Goal: Information Seeking & Learning: Learn about a topic

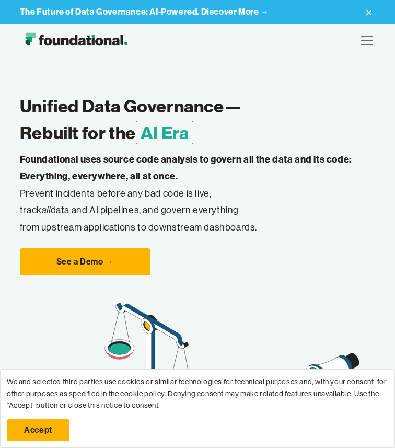
click at [351, 48] on div "Product Product Pull Requests Analyze and validate code changes in every reposi…" at bounding box center [197, 40] width 355 height 25
click at [368, 48] on div "menu" at bounding box center [366, 40] width 25 height 25
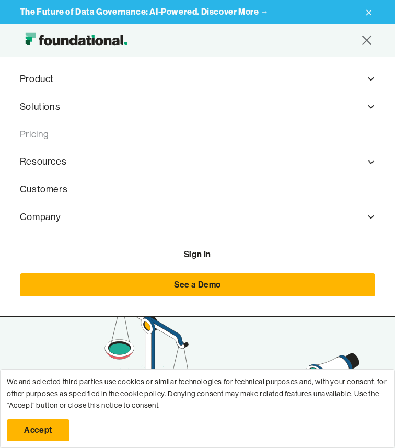
click at [46, 142] on link "Pricing" at bounding box center [197, 135] width 355 height 28
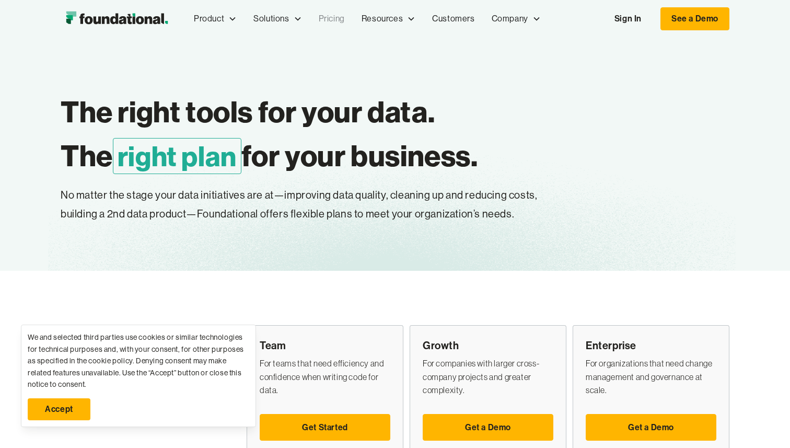
click at [52, 403] on link "Accept" at bounding box center [59, 409] width 63 height 22
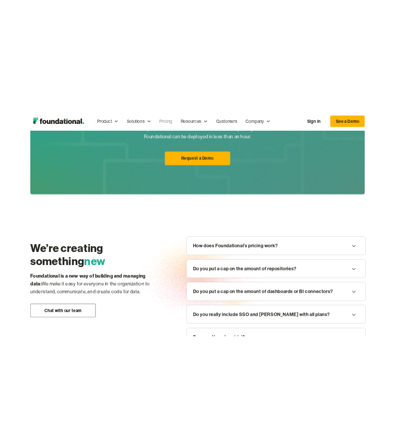
scroll to position [1245, 0]
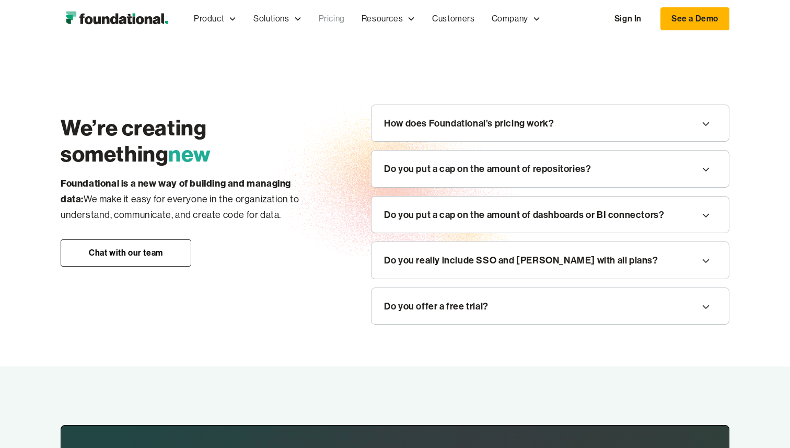
click at [395, 134] on div "How does Foundational’s pricing work?" at bounding box center [551, 123] width 358 height 37
